Goal: Information Seeking & Learning: Find specific fact

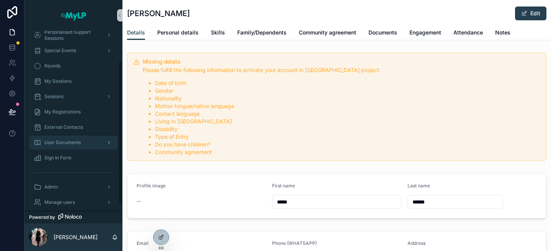
scroll to position [46, 0]
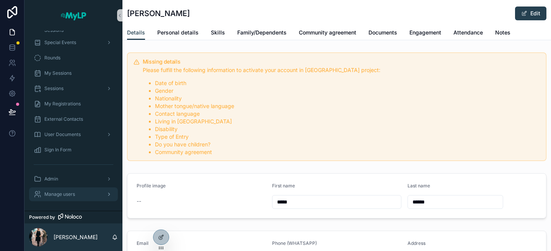
click at [86, 193] on div "Manage users" at bounding box center [74, 194] width 80 height 12
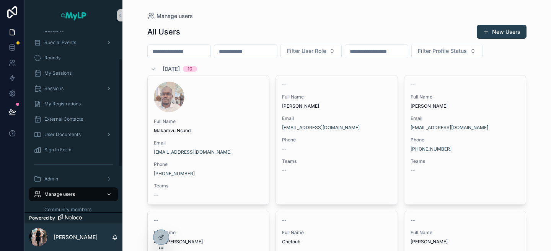
click at [172, 54] on input "scrollable content" at bounding box center [179, 51] width 63 height 11
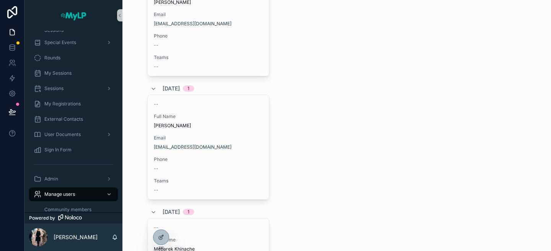
scroll to position [48, 0]
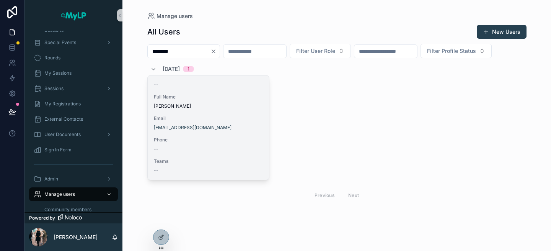
type input "********"
click at [233, 143] on div "Phone --" at bounding box center [208, 144] width 109 height 15
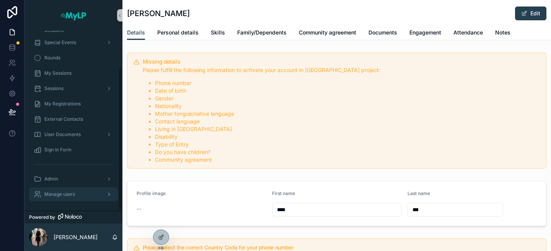
click at [73, 192] on span "Manage users" at bounding box center [59, 194] width 31 height 6
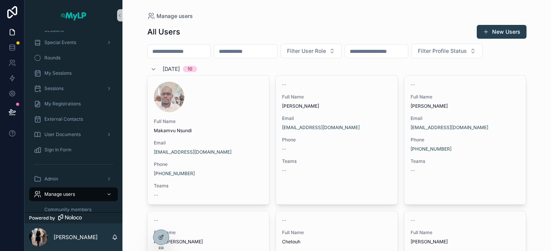
click at [193, 50] on input "scrollable content" at bounding box center [179, 51] width 63 height 11
click at [179, 50] on input "scrollable content" at bounding box center [179, 51] width 63 height 11
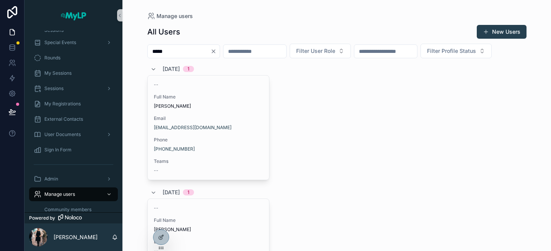
click at [179, 53] on input "*****" at bounding box center [179, 51] width 63 height 11
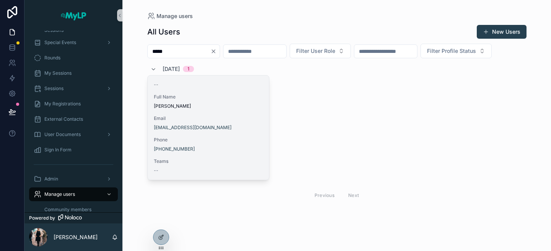
type input "*****"
click at [225, 124] on div "Email [EMAIL_ADDRESS][DOMAIN_NAME]" at bounding box center [208, 122] width 109 height 15
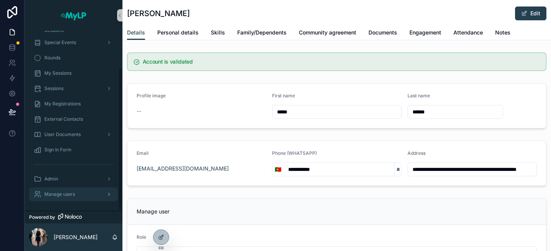
click at [77, 191] on div "Manage users" at bounding box center [74, 194] width 80 height 12
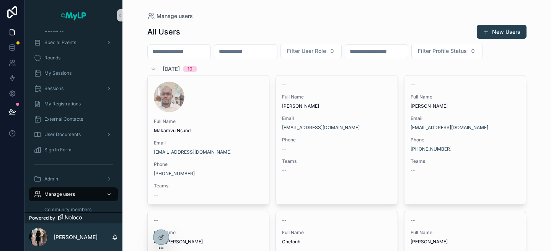
click at [172, 52] on input "scrollable content" at bounding box center [179, 51] width 63 height 11
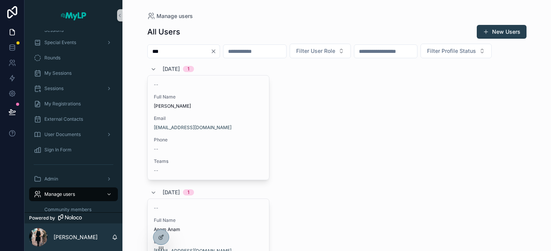
scroll to position [59, 0]
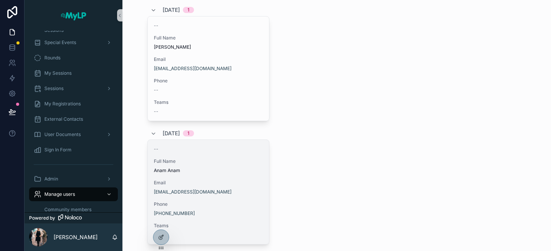
type input "***"
click at [220, 162] on span "Full Name" at bounding box center [208, 161] width 109 height 6
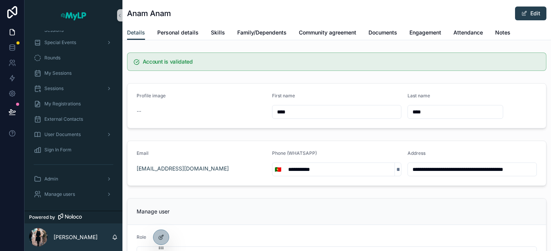
scroll to position [13, 0]
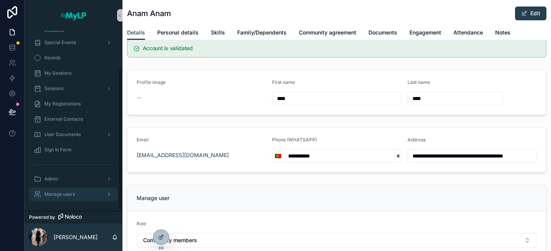
click at [62, 191] on span "Manage users" at bounding box center [59, 194] width 31 height 6
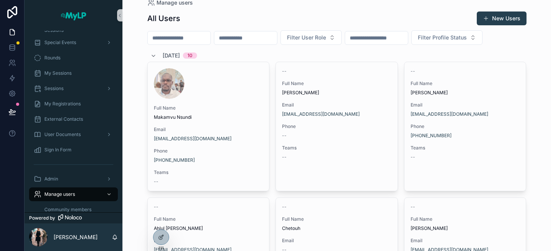
click at [169, 42] on input "scrollable content" at bounding box center [179, 38] width 63 height 11
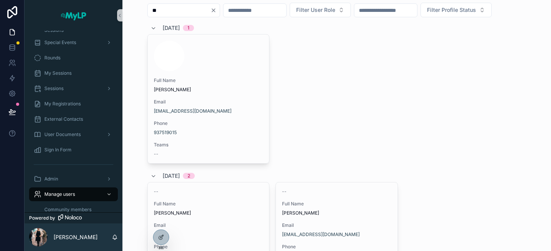
type input "*"
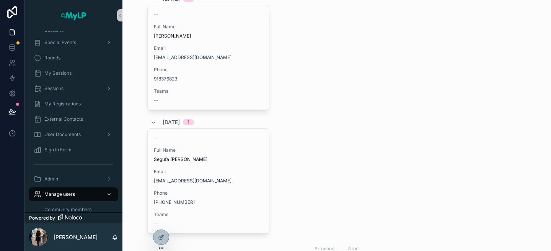
scroll to position [70, 0]
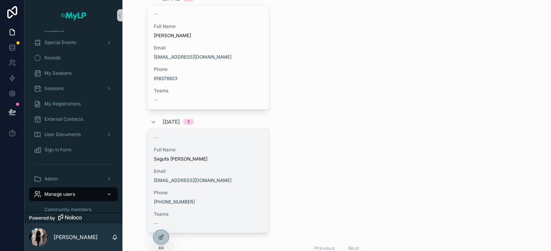
type input "****"
click at [243, 170] on span "Email" at bounding box center [208, 171] width 109 height 6
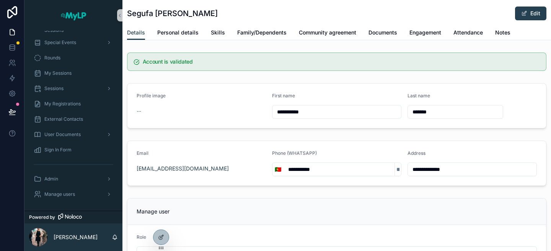
click at [223, 164] on div "[EMAIL_ADDRESS][DOMAIN_NAME]" at bounding box center [201, 168] width 129 height 12
drag, startPoint x: 210, startPoint y: 168, endPoint x: 134, endPoint y: 165, distance: 75.4
click at [134, 166] on form "**********" at bounding box center [336, 163] width 418 height 44
copy link "[EMAIL_ADDRESS][DOMAIN_NAME]"
click at [271, 33] on span "Family/Dependents" at bounding box center [261, 33] width 49 height 8
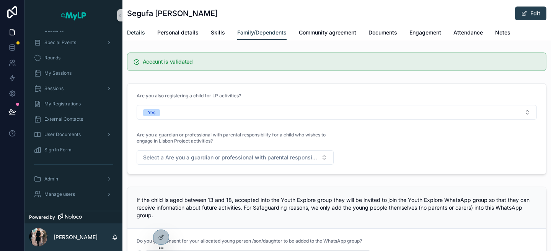
click at [136, 35] on span "Details" at bounding box center [136, 33] width 18 height 8
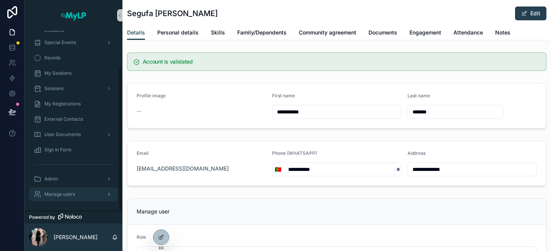
click at [60, 200] on link "Manage users" at bounding box center [73, 194] width 89 height 14
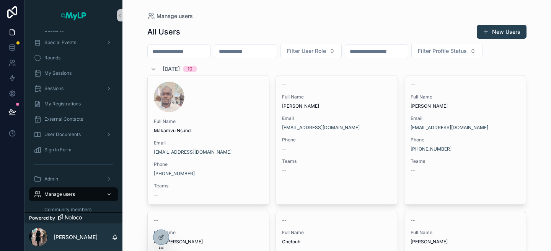
click at [162, 56] on input "scrollable content" at bounding box center [179, 51] width 63 height 11
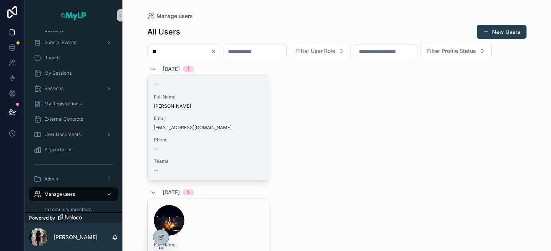
type input "*"
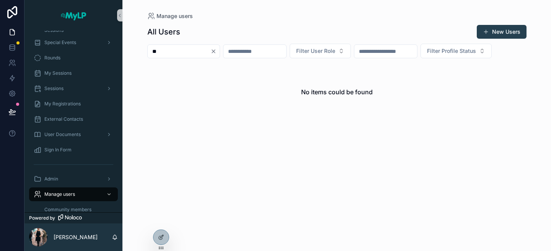
type input "*"
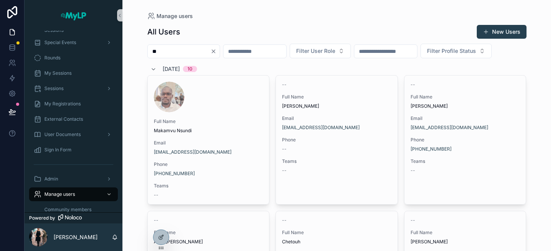
type input "*"
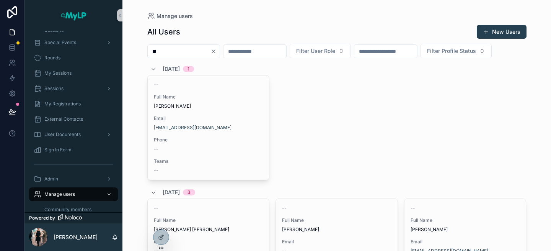
type input "*"
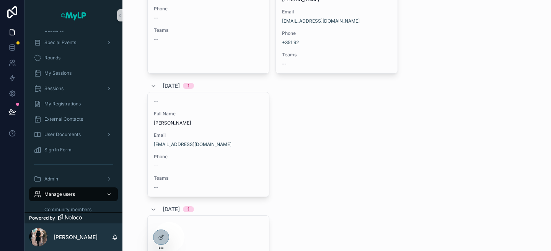
scroll to position [1015, 0]
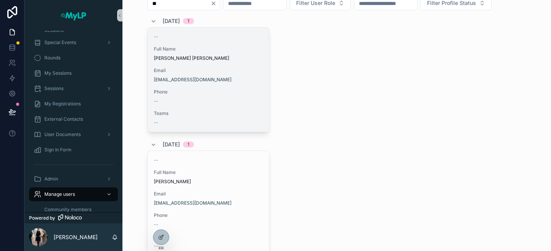
type input "*"
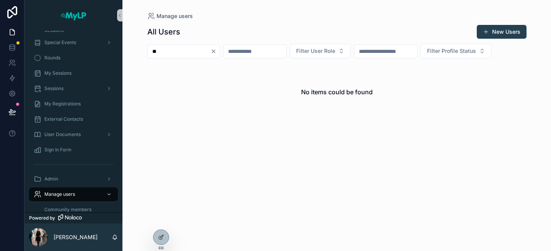
type input "*"
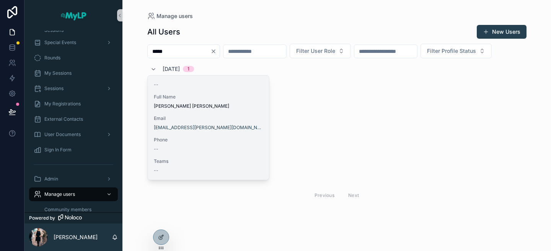
type input "*****"
click at [250, 159] on span "Teams" at bounding box center [208, 161] width 109 height 6
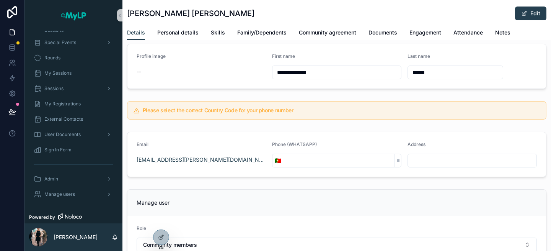
scroll to position [136, 0]
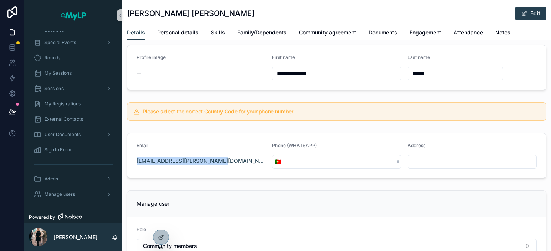
drag, startPoint x: 224, startPoint y: 161, endPoint x: 135, endPoint y: 161, distance: 88.7
click at [135, 161] on form "Email [EMAIL_ADDRESS][PERSON_NAME][DOMAIN_NAME] Phone (WHATSAPP) 🇵🇹 Address" at bounding box center [336, 155] width 418 height 44
copy link "[EMAIL_ADDRESS][PERSON_NAME][DOMAIN_NAME]"
click at [81, 197] on div "Manage users" at bounding box center [74, 194] width 80 height 12
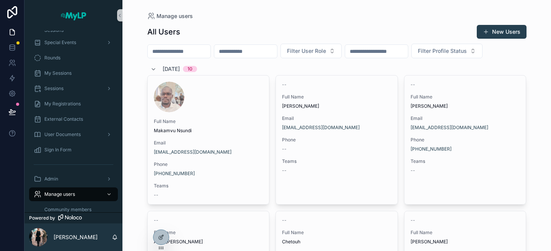
click at [169, 51] on input "scrollable content" at bounding box center [179, 51] width 63 height 11
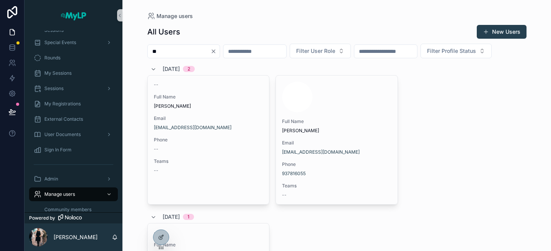
type input "*"
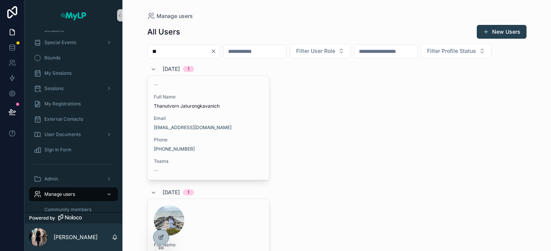
click at [183, 47] on input "**" at bounding box center [179, 51] width 63 height 11
type input "*"
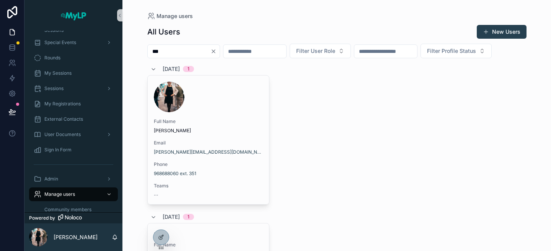
drag, startPoint x: 173, startPoint y: 50, endPoint x: 125, endPoint y: 56, distance: 48.6
click at [125, 56] on div "Manage users All Users New Users *** Filter User Role Filter Profile Status [DA…" at bounding box center [336, 125] width 428 height 251
type input "*"
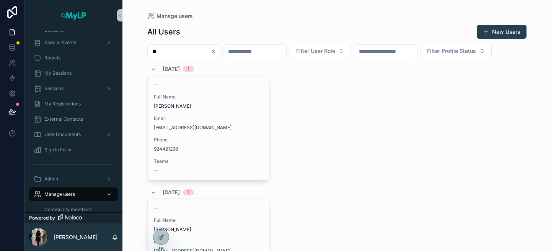
type input "*"
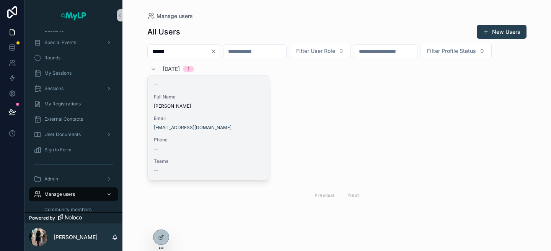
type input "******"
click at [179, 163] on span "Teams" at bounding box center [208, 161] width 109 height 6
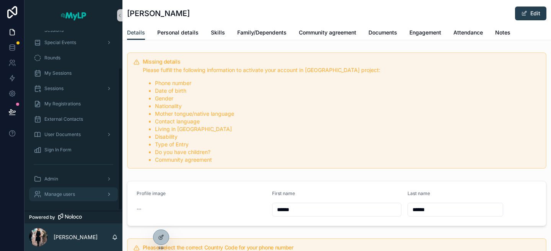
click at [82, 190] on div "Manage users" at bounding box center [74, 194] width 80 height 12
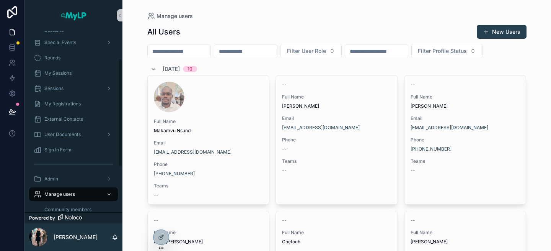
click at [187, 50] on input "scrollable content" at bounding box center [179, 51] width 63 height 11
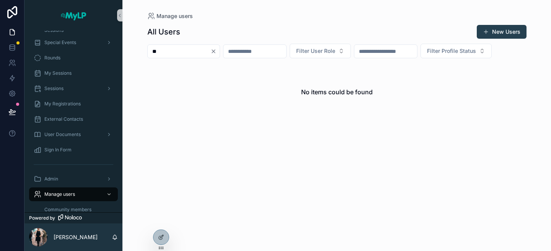
type input "*"
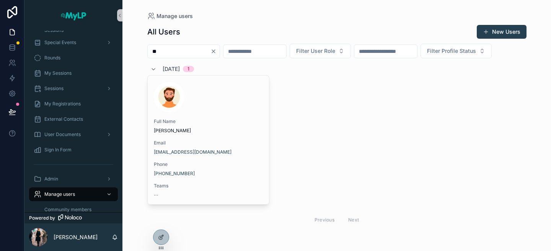
type input "*"
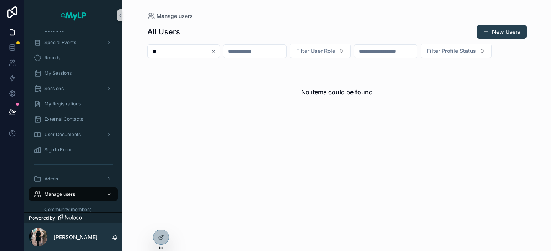
type input "*"
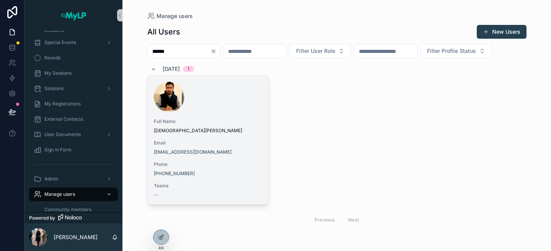
type input "******"
click at [205, 142] on span "Email" at bounding box center [208, 143] width 109 height 6
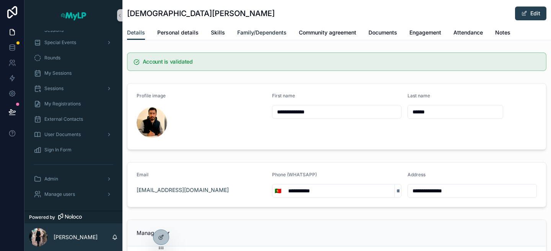
click at [260, 31] on span "Family/Dependents" at bounding box center [261, 33] width 49 height 8
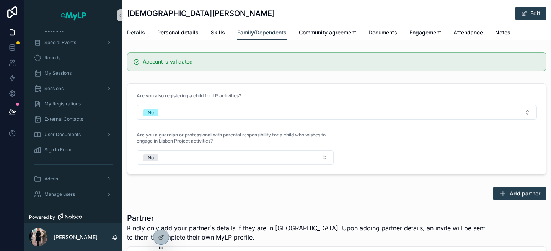
click at [134, 33] on span "Details" at bounding box center [136, 33] width 18 height 8
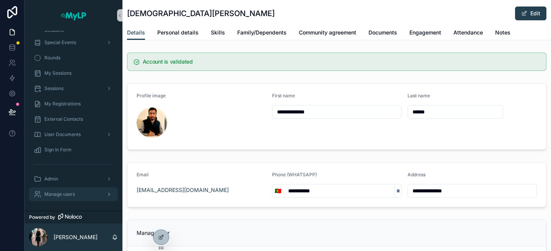
click at [70, 197] on div "Manage users" at bounding box center [74, 194] width 80 height 12
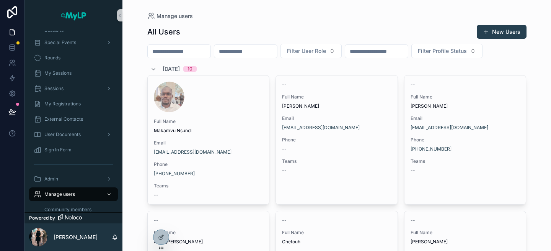
click at [174, 47] on input "scrollable content" at bounding box center [179, 51] width 63 height 11
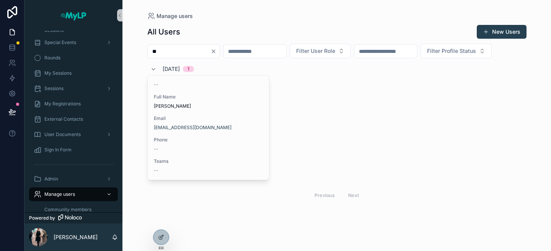
type input "*"
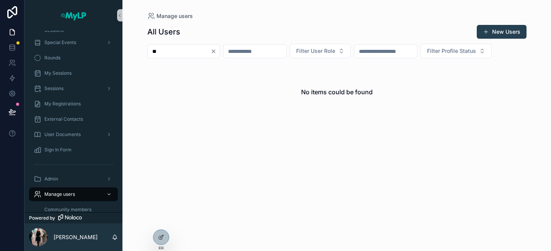
type input "*"
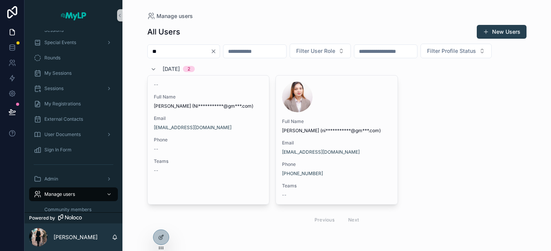
type input "*"
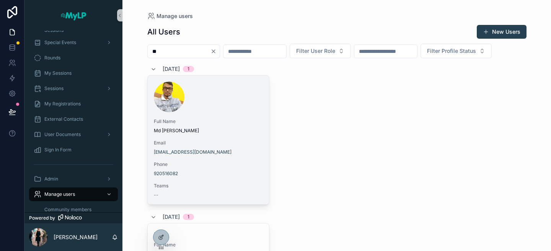
type input "*"
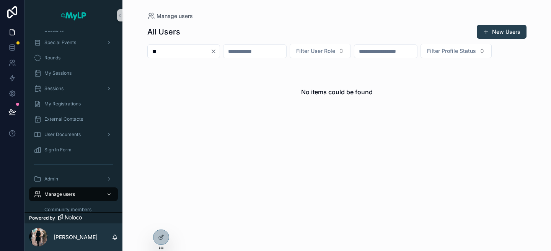
type input "*"
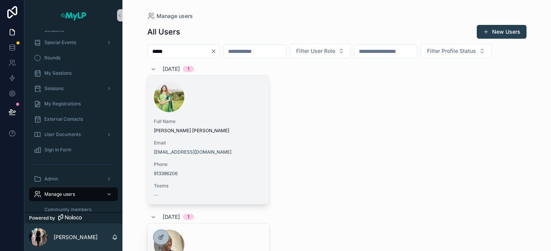
type input "*****"
click at [233, 137] on div "Full Name [PERSON_NAME] [PERSON_NAME] Email [EMAIL_ADDRESS][DOMAIN_NAME] Phone …" at bounding box center [209, 139] width 122 height 129
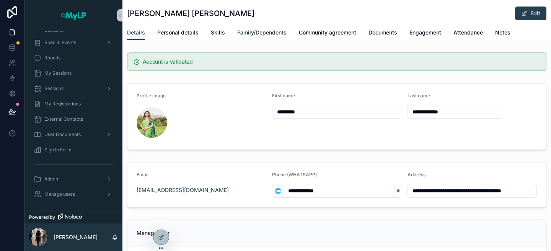
click at [254, 36] on link "Family/Dependents" at bounding box center [261, 33] width 49 height 15
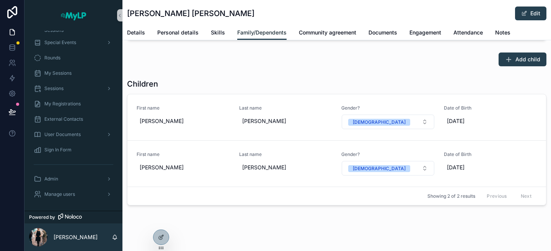
scroll to position [621, 0]
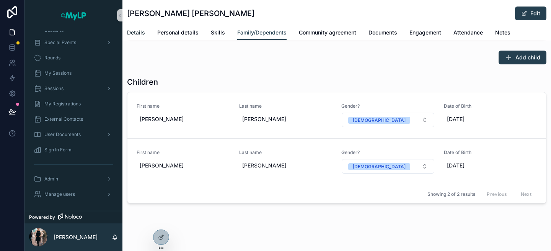
click at [137, 30] on span "Details" at bounding box center [136, 33] width 18 height 8
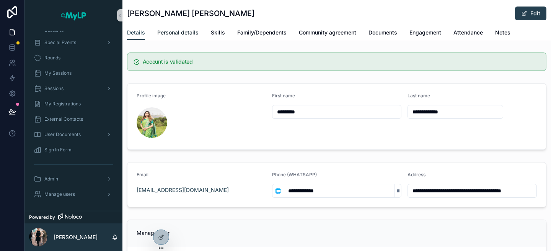
click at [178, 32] on span "Personal details" at bounding box center [177, 33] width 41 height 8
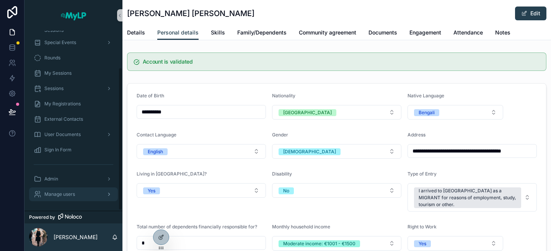
click at [85, 194] on div "Manage users" at bounding box center [74, 194] width 80 height 12
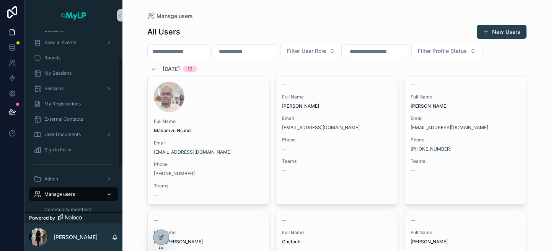
click at [193, 51] on input "scrollable content" at bounding box center [179, 51] width 63 height 11
click at [187, 52] on input "scrollable content" at bounding box center [179, 51] width 63 height 11
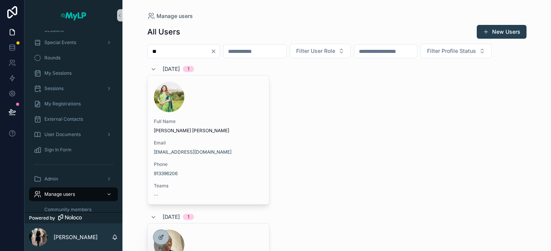
type input "*"
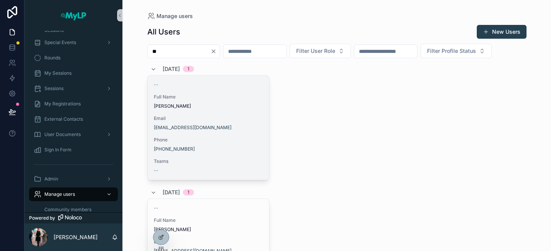
type input "*"
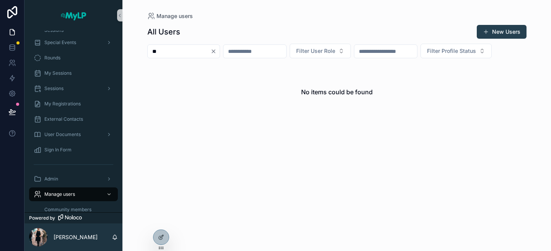
type input "*"
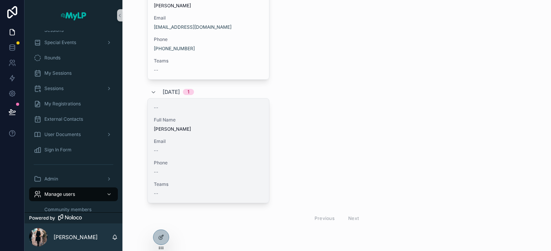
scroll to position [618, 0]
type input "****"
click at [222, 130] on span "[PERSON_NAME]" at bounding box center [208, 128] width 109 height 6
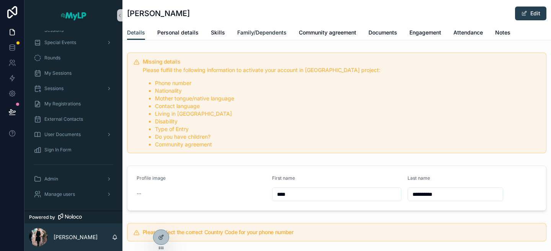
click at [270, 33] on span "Family/Dependents" at bounding box center [261, 33] width 49 height 8
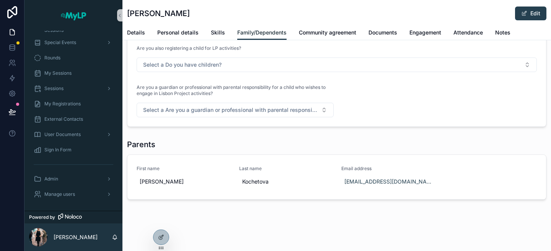
scroll to position [130, 0]
click at [208, 192] on link "First name [PERSON_NAME] Last name Kochetova Email address [EMAIL_ADDRESS][DOMA…" at bounding box center [336, 176] width 418 height 44
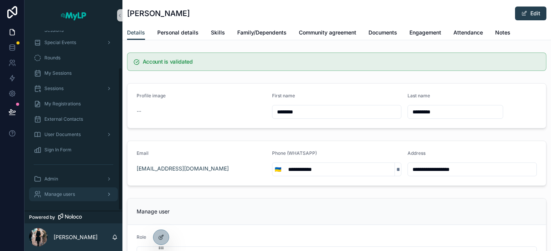
click at [78, 197] on div "Manage users" at bounding box center [74, 194] width 80 height 12
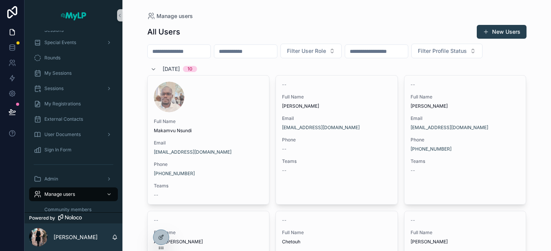
click at [188, 48] on input "scrollable content" at bounding box center [179, 51] width 63 height 11
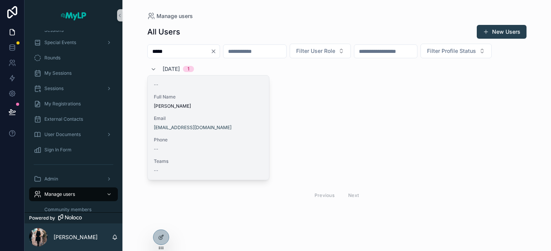
type input "*****"
click at [203, 170] on div "--" at bounding box center [208, 170] width 109 height 6
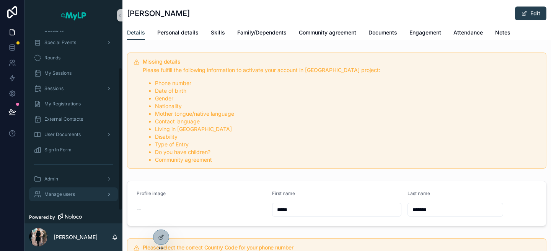
click at [66, 192] on span "Manage users" at bounding box center [59, 194] width 31 height 6
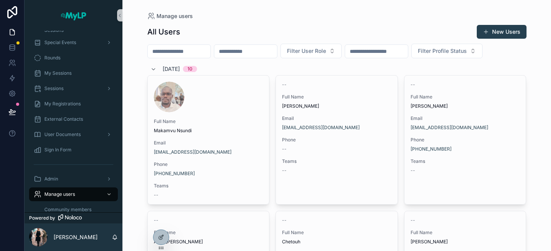
click at [186, 53] on input "scrollable content" at bounding box center [179, 51] width 63 height 11
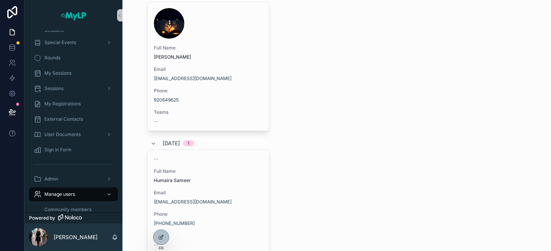
scroll to position [75, 0]
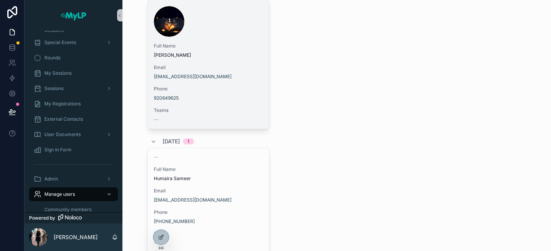
type input "*******"
click at [254, 75] on div "[EMAIL_ADDRESS][DOMAIN_NAME]" at bounding box center [208, 76] width 109 height 6
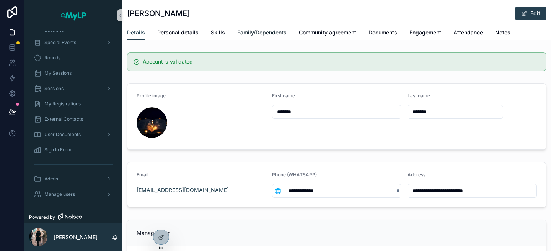
click at [266, 36] on span "Family/Dependents" at bounding box center [261, 33] width 49 height 8
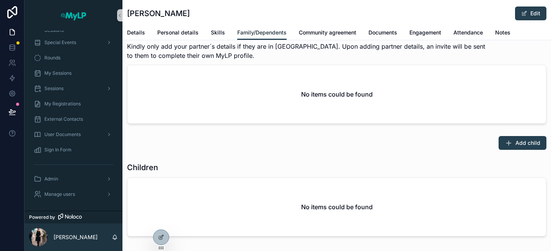
scroll to position [568, 0]
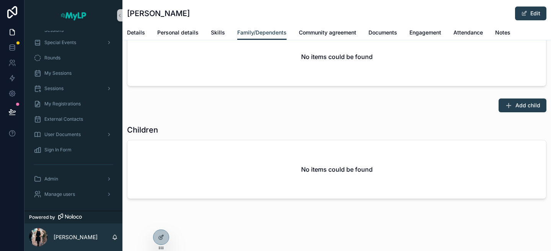
scroll to position [125, 0]
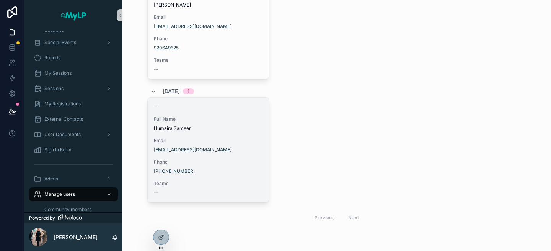
click at [228, 119] on span "Full Name" at bounding box center [208, 119] width 109 height 6
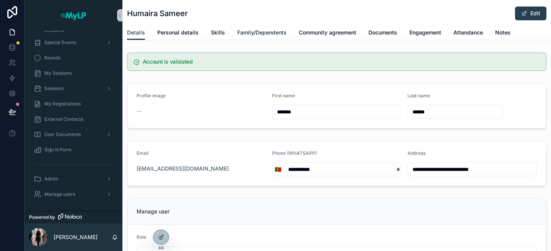
click at [267, 32] on span "Family/Dependents" at bounding box center [261, 33] width 49 height 8
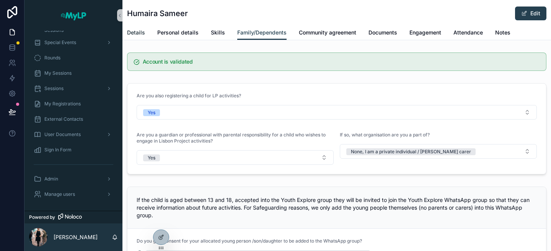
click at [140, 30] on span "Details" at bounding box center [136, 33] width 18 height 8
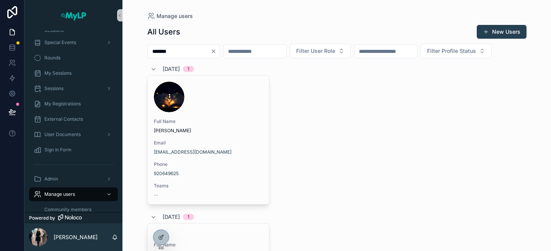
drag, startPoint x: 181, startPoint y: 52, endPoint x: 146, endPoint y: 52, distance: 34.8
click at [146, 52] on div "Manage users All Users New Users ******* Filter User Role Filter Profile Status…" at bounding box center [336, 188] width 391 height 376
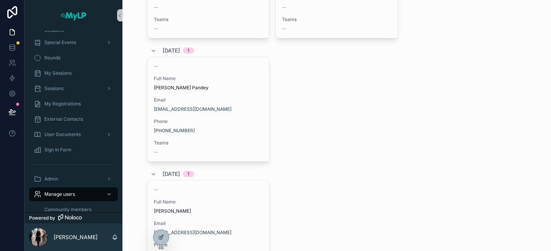
scroll to position [48, 0]
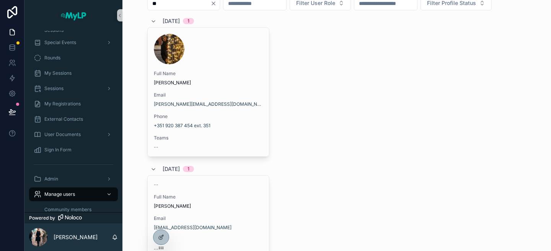
type input "*"
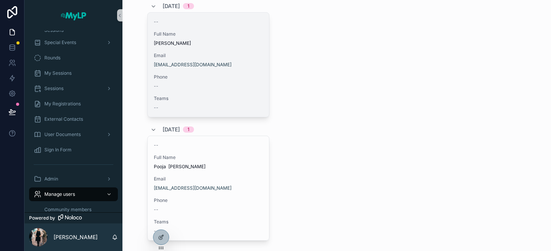
scroll to position [64, 0]
type input "*****"
click at [225, 65] on div "[EMAIL_ADDRESS][DOMAIN_NAME]" at bounding box center [208, 63] width 109 height 6
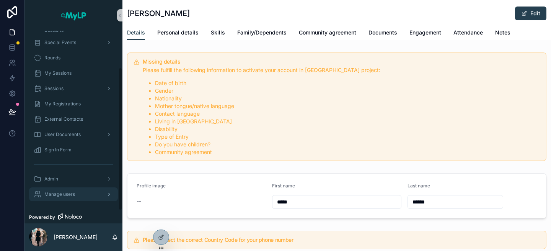
click at [82, 194] on div "Manage users" at bounding box center [74, 194] width 80 height 12
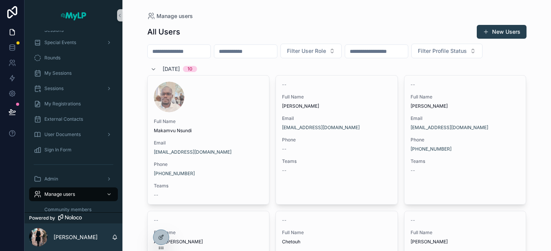
click at [174, 53] on input "scrollable content" at bounding box center [179, 51] width 63 height 11
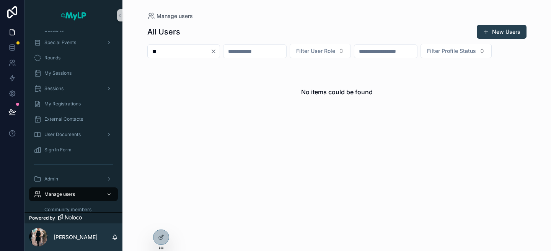
type input "*"
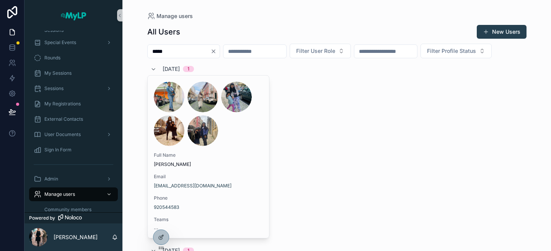
drag, startPoint x: 191, startPoint y: 50, endPoint x: 146, endPoint y: 56, distance: 44.7
type input "*"
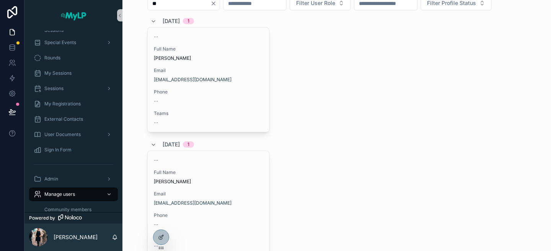
type input "*"
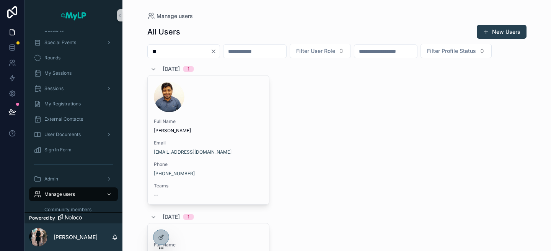
type input "*"
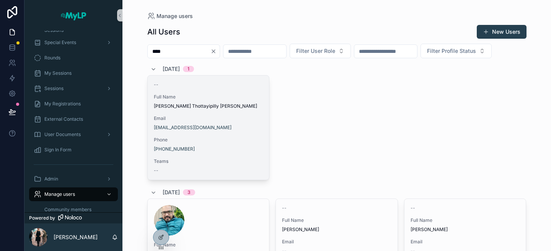
type input "****"
click at [229, 135] on div "-- Full Name [PERSON_NAME] Thottayipilly [PERSON_NAME] Email [EMAIL_ADDRESS][DO…" at bounding box center [209, 127] width 122 height 104
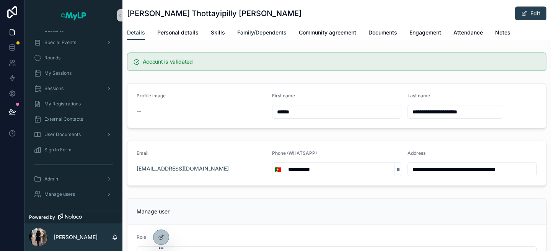
click at [262, 30] on span "Family/Dependents" at bounding box center [261, 33] width 49 height 8
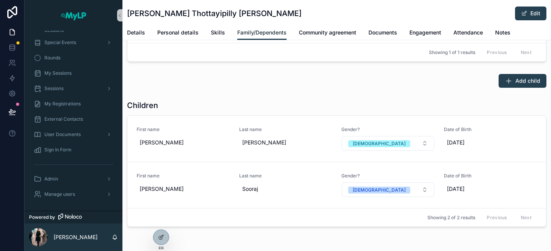
scroll to position [625, 0]
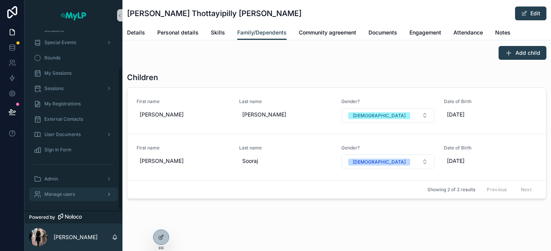
click at [77, 188] on div "Manage users" at bounding box center [74, 194] width 80 height 12
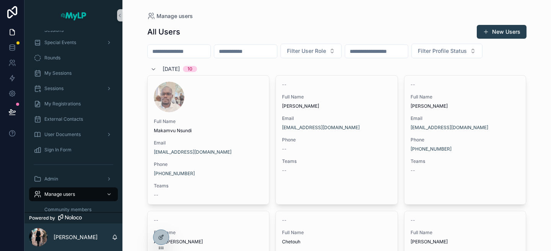
click at [171, 55] on input "scrollable content" at bounding box center [179, 51] width 63 height 11
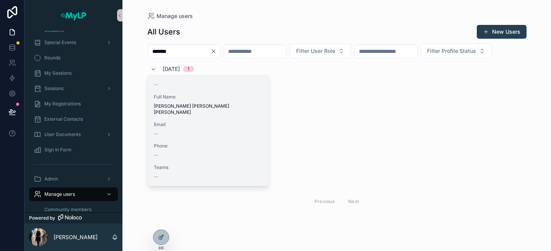
type input "*******"
click at [179, 130] on div "--" at bounding box center [208, 133] width 109 height 6
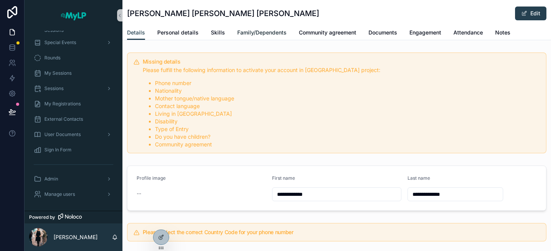
click at [259, 39] on link "Family/Dependents" at bounding box center [261, 33] width 49 height 15
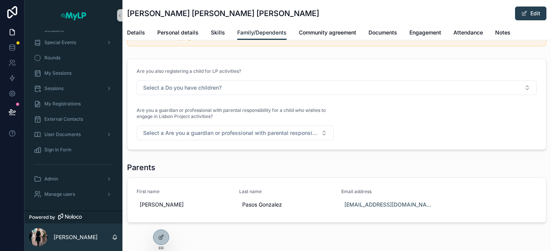
scroll to position [130, 0]
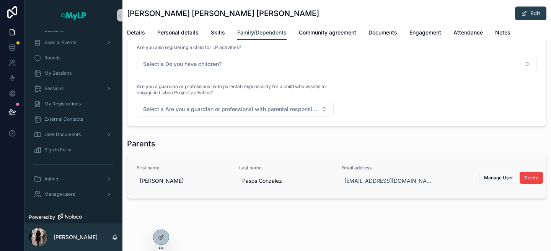
click at [181, 189] on link "First name [PERSON_NAME] Last name [PERSON_NAME] Email address [EMAIL_ADDRESS][…" at bounding box center [336, 176] width 418 height 44
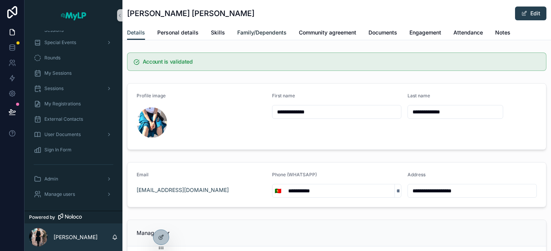
click at [271, 28] on link "Family/Dependents" at bounding box center [261, 33] width 49 height 15
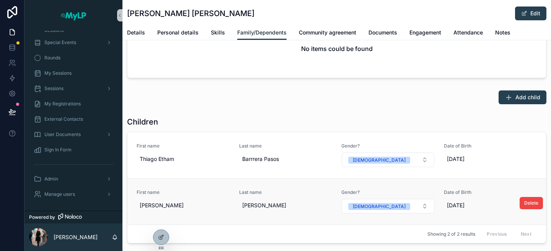
scroll to position [581, 0]
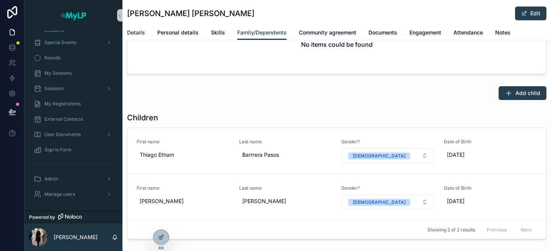
click at [138, 31] on span "Details" at bounding box center [136, 33] width 18 height 8
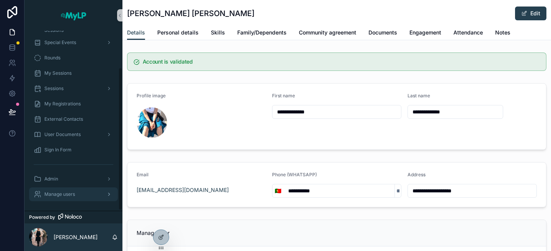
click at [71, 192] on span "Manage users" at bounding box center [59, 194] width 31 height 6
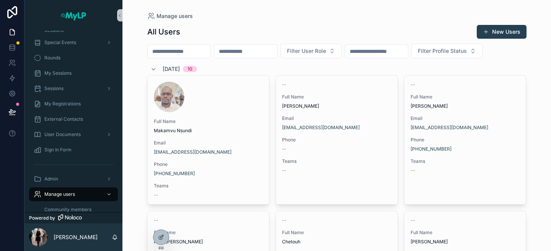
click at [159, 53] on input "scrollable content" at bounding box center [179, 51] width 63 height 11
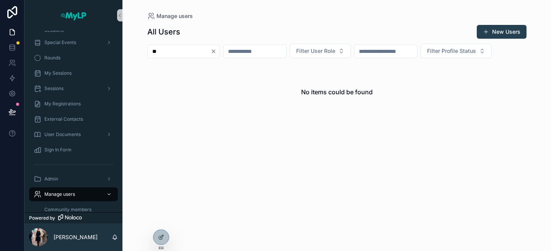
type input "*"
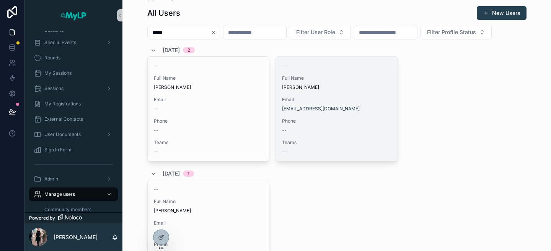
scroll to position [11, 0]
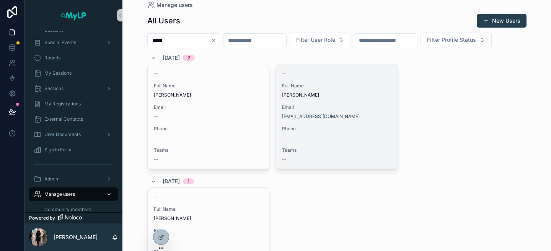
type input "*****"
click at [367, 125] on span "Phone" at bounding box center [336, 128] width 109 height 6
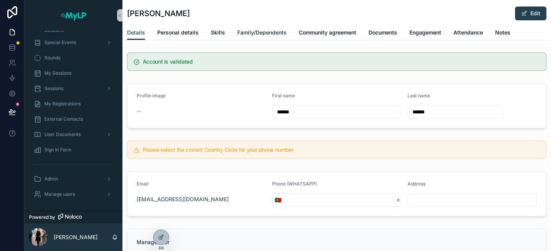
click at [243, 33] on span "Family/Dependents" at bounding box center [261, 33] width 49 height 8
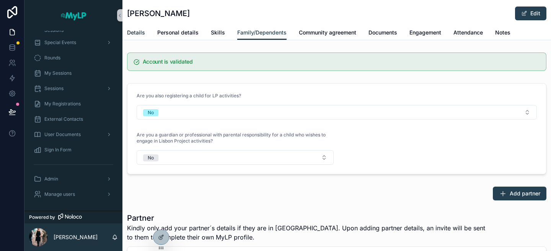
click at [135, 34] on span "Details" at bounding box center [136, 33] width 18 height 8
